Goal: Find specific page/section: Find specific page/section

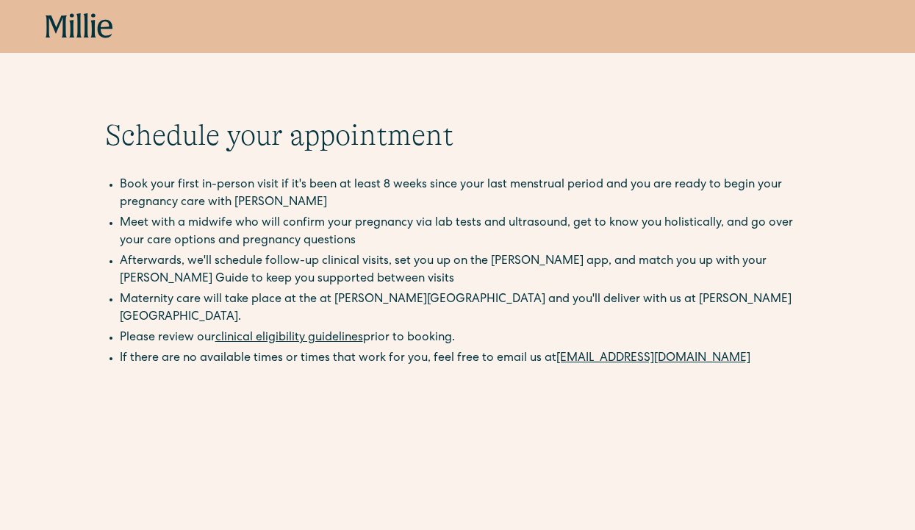
click at [76, 15] on icon at bounding box center [80, 26] width 68 height 26
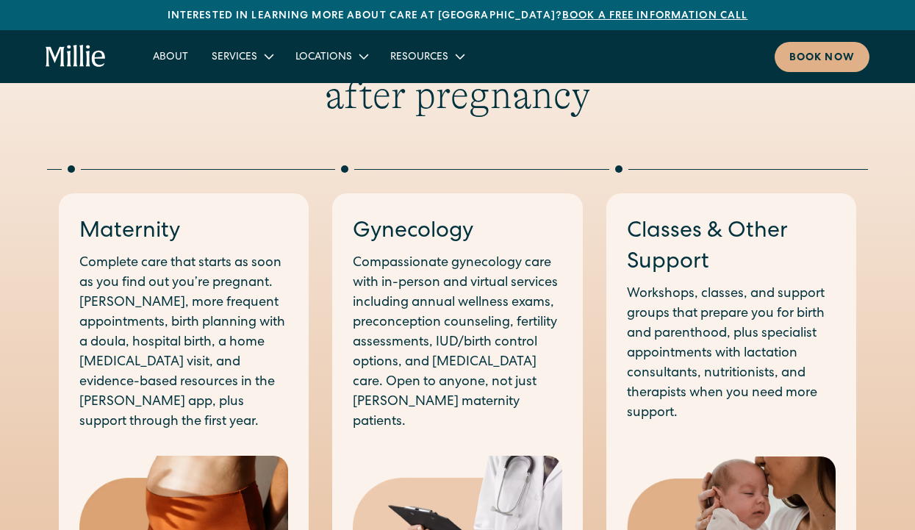
scroll to position [632, 0]
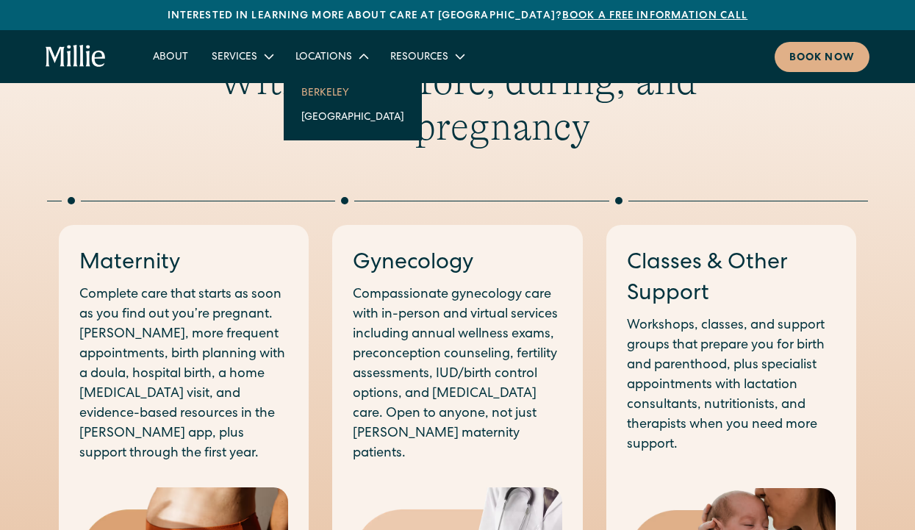
click at [323, 89] on link "Berkeley" at bounding box center [353, 92] width 126 height 24
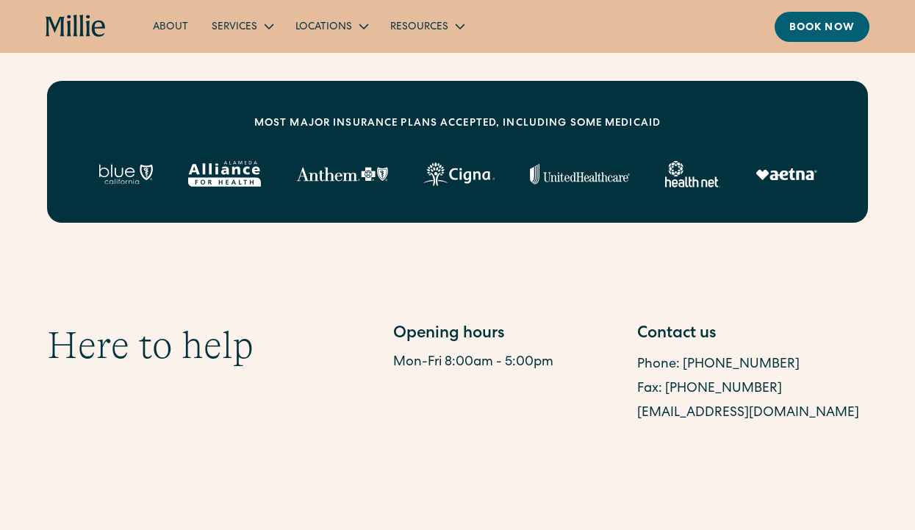
scroll to position [568, 0]
